Goal: Use online tool/utility: Utilize a website feature to perform a specific function

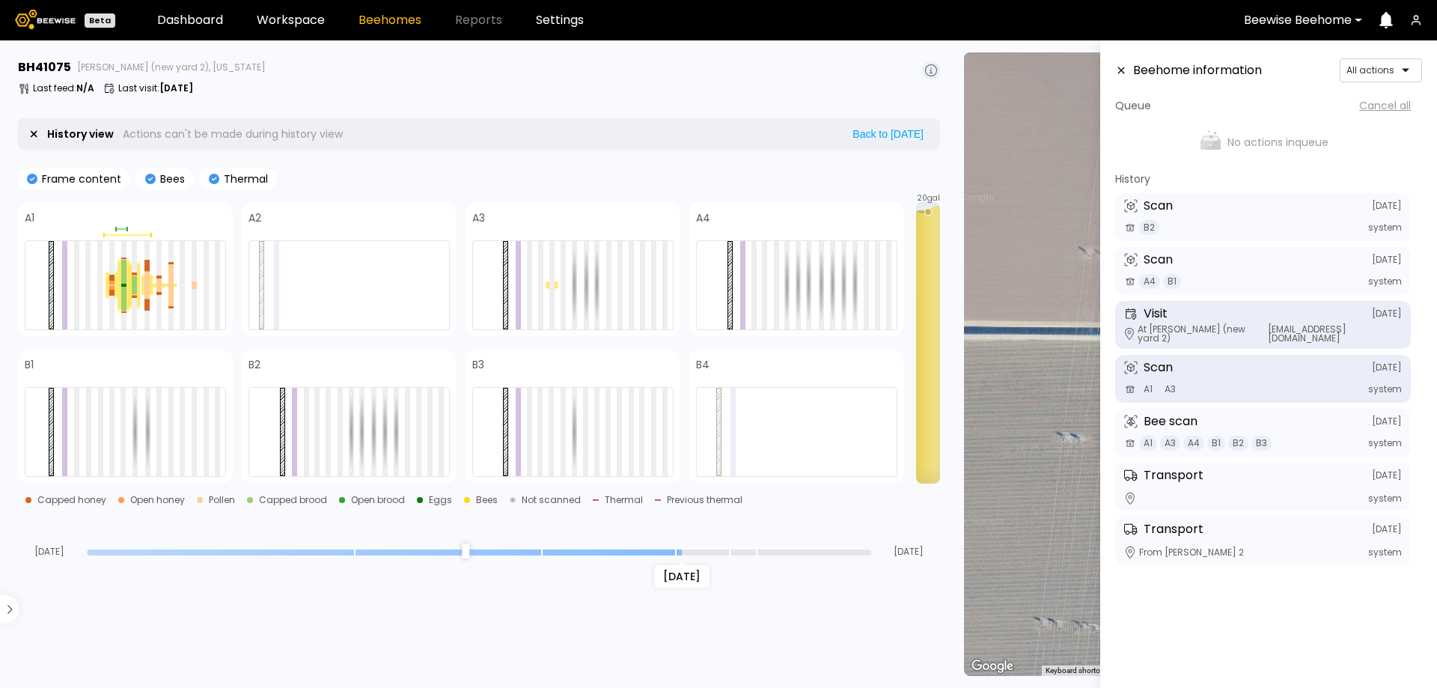
drag, startPoint x: 869, startPoint y: 548, endPoint x: 684, endPoint y: 547, distance: 184.8
click at [684, 549] on input "range" at bounding box center [479, 552] width 784 height 6
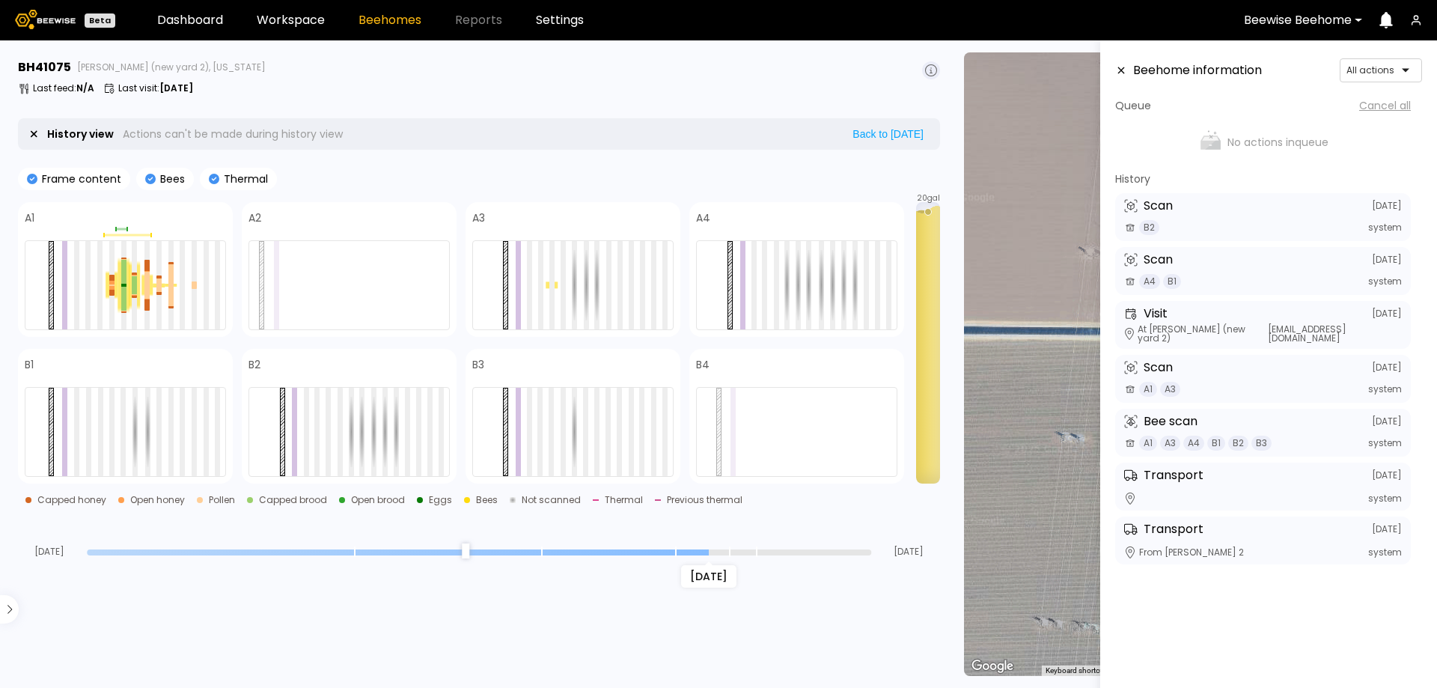
drag, startPoint x: 679, startPoint y: 552, endPoint x: 699, endPoint y: 552, distance: 19.5
click at [699, 552] on input "range" at bounding box center [479, 552] width 784 height 6
click at [713, 549] on input "range" at bounding box center [479, 552] width 784 height 6
drag, startPoint x: 712, startPoint y: 552, endPoint x: 683, endPoint y: 614, distance: 67.6
click at [675, 555] on input "range" at bounding box center [479, 552] width 784 height 6
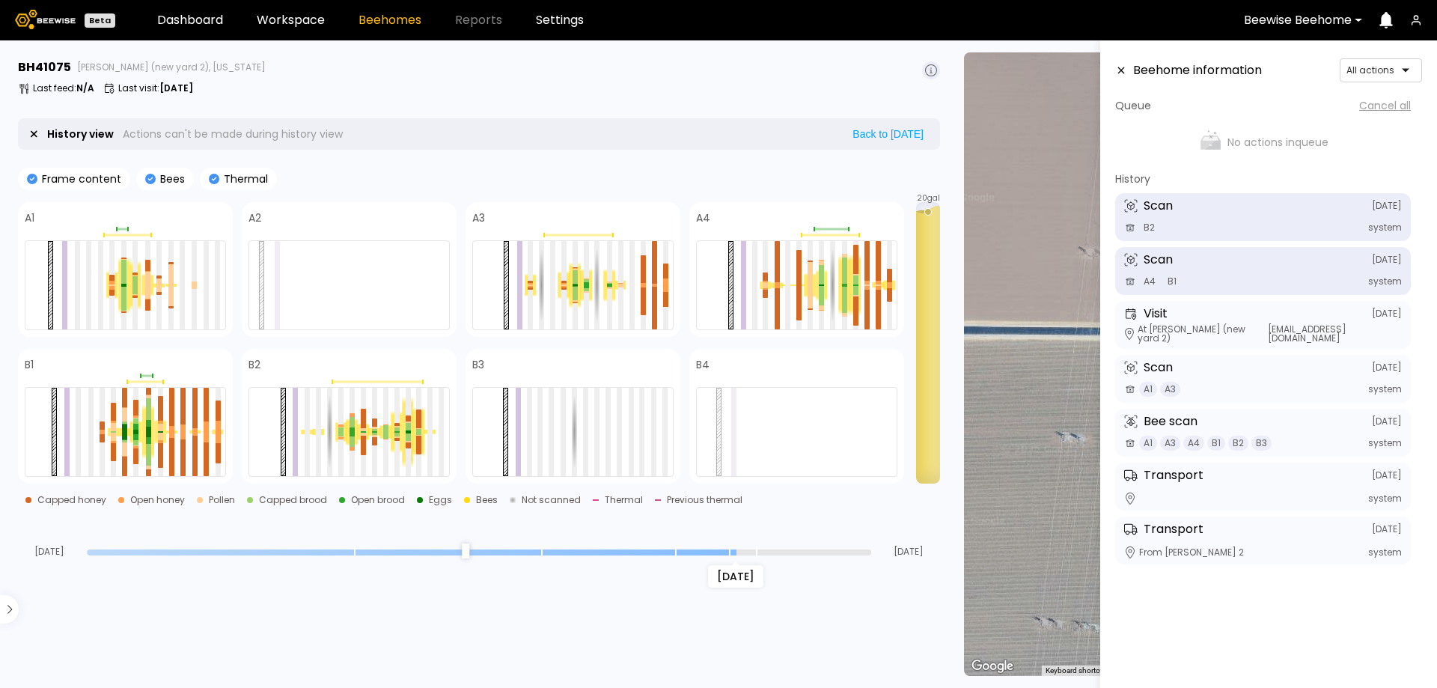
drag, startPoint x: 681, startPoint y: 547, endPoint x: 729, endPoint y: 552, distance: 48.2
click at [729, 552] on input "range" at bounding box center [479, 552] width 784 height 6
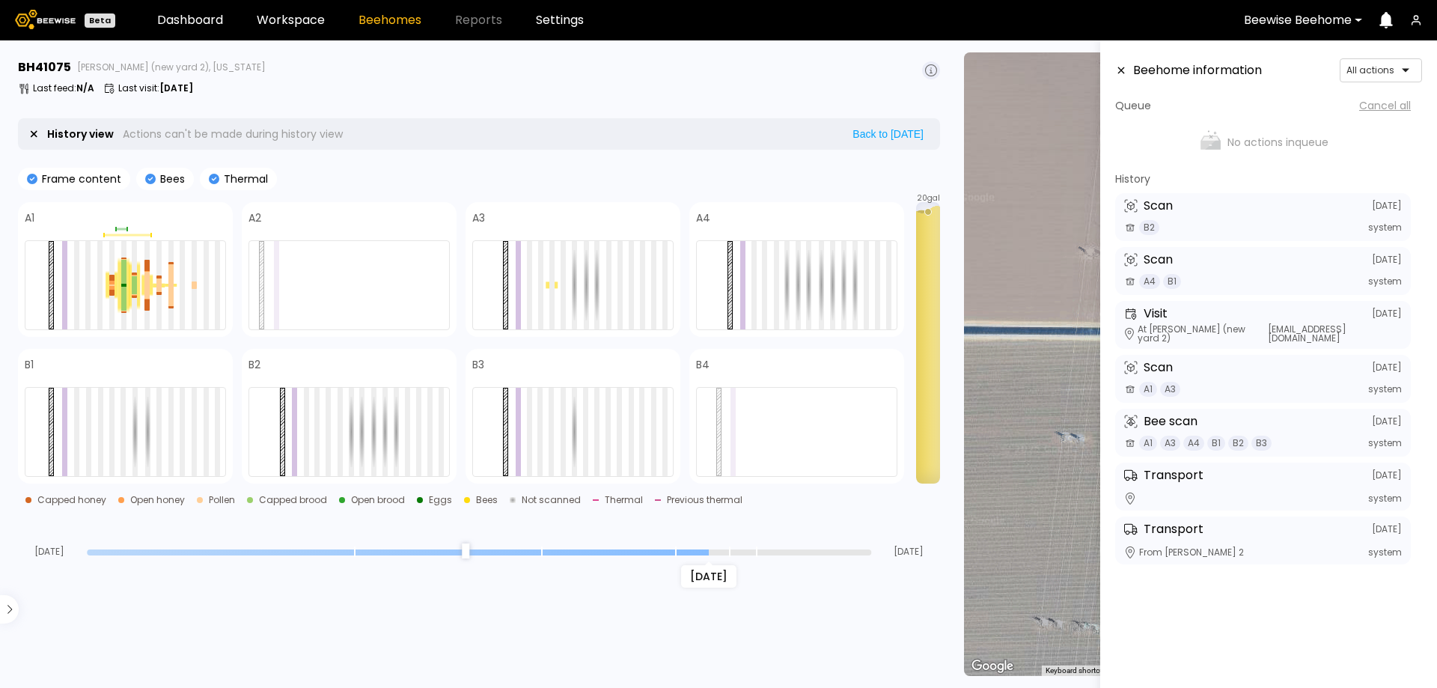
drag, startPoint x: 725, startPoint y: 551, endPoint x: 701, endPoint y: 551, distance: 23.9
click at [701, 551] on input "range" at bounding box center [479, 552] width 784 height 6
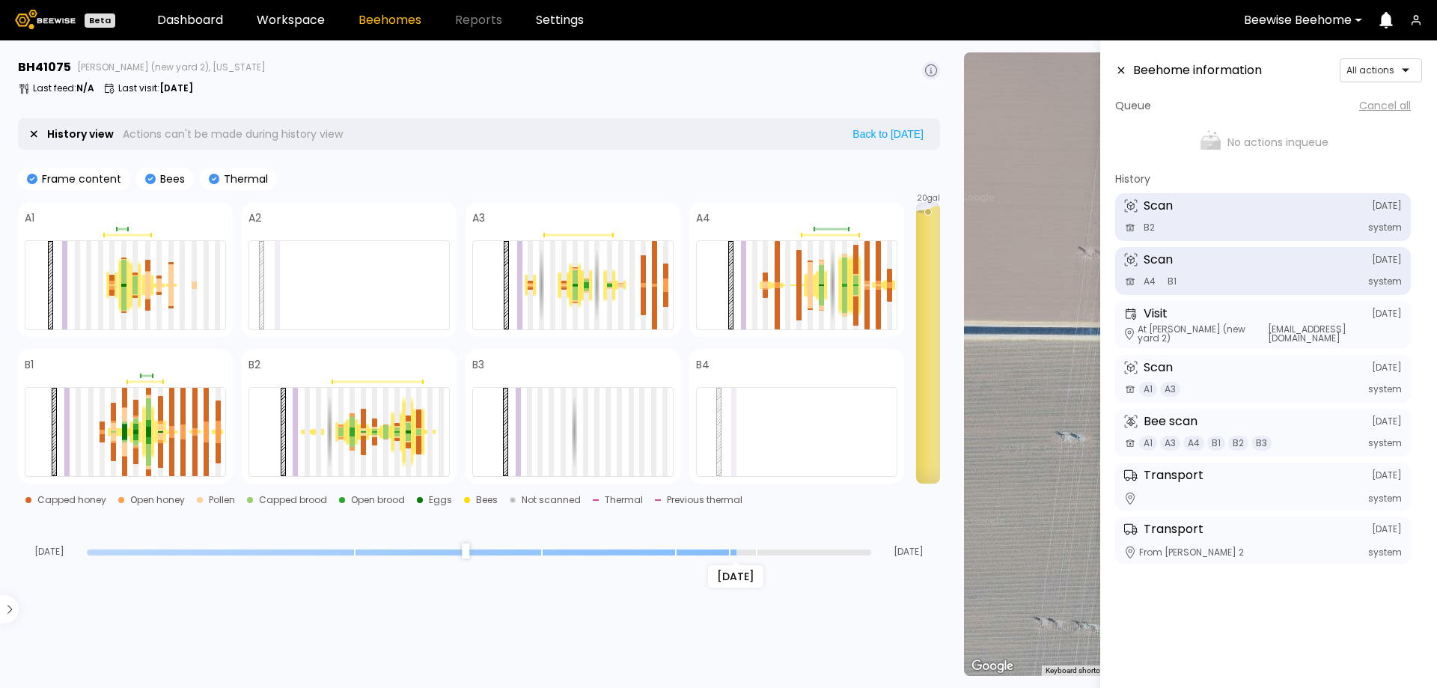
drag, startPoint x: 706, startPoint y: 552, endPoint x: 729, endPoint y: 552, distance: 22.4
click at [729, 552] on input "range" at bounding box center [479, 552] width 784 height 6
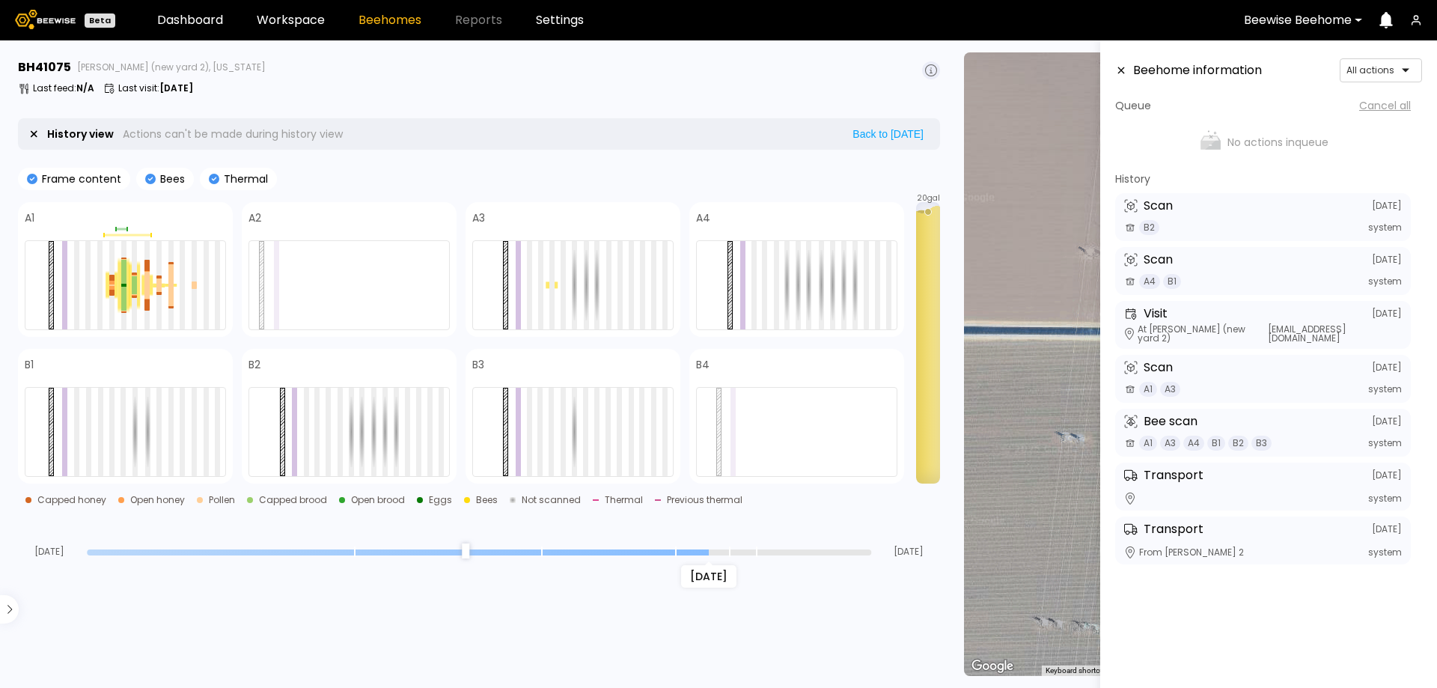
type input "*"
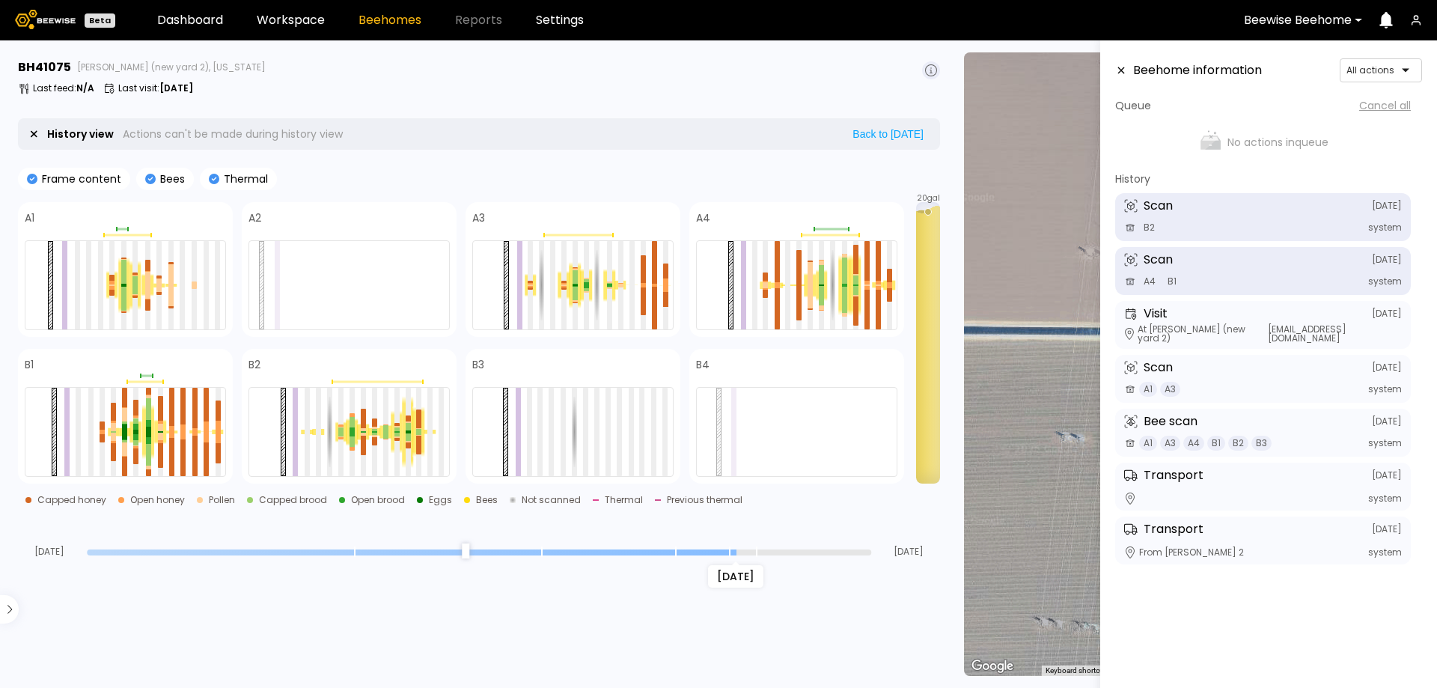
click at [733, 555] on input "range" at bounding box center [479, 552] width 784 height 6
